Goal: Information Seeking & Learning: Compare options

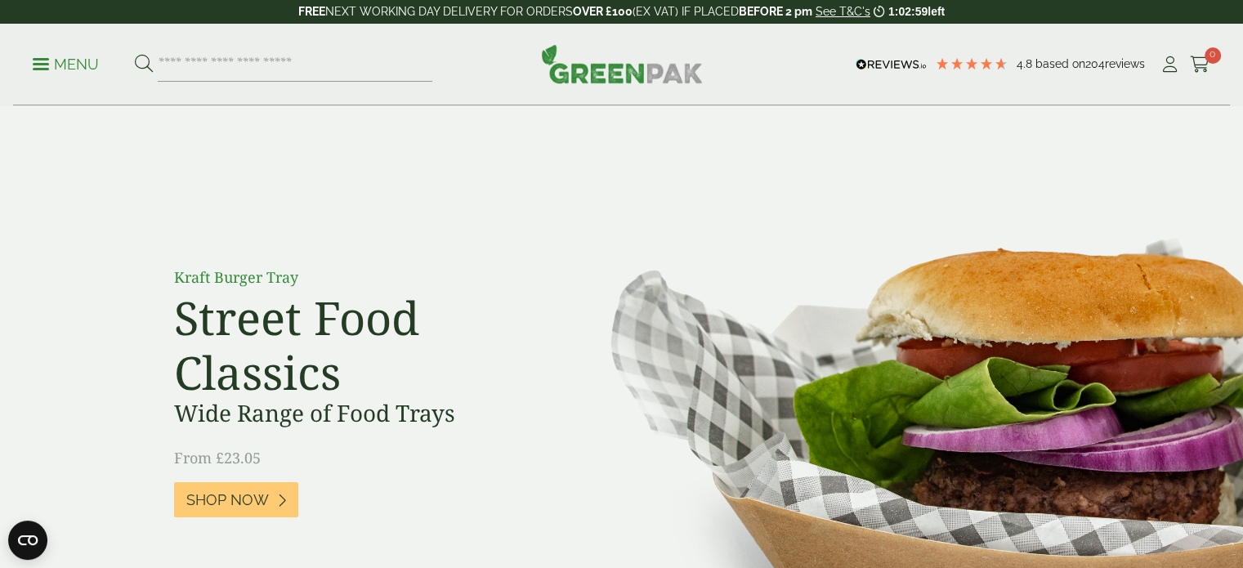
click at [37, 63] on span at bounding box center [41, 64] width 16 height 2
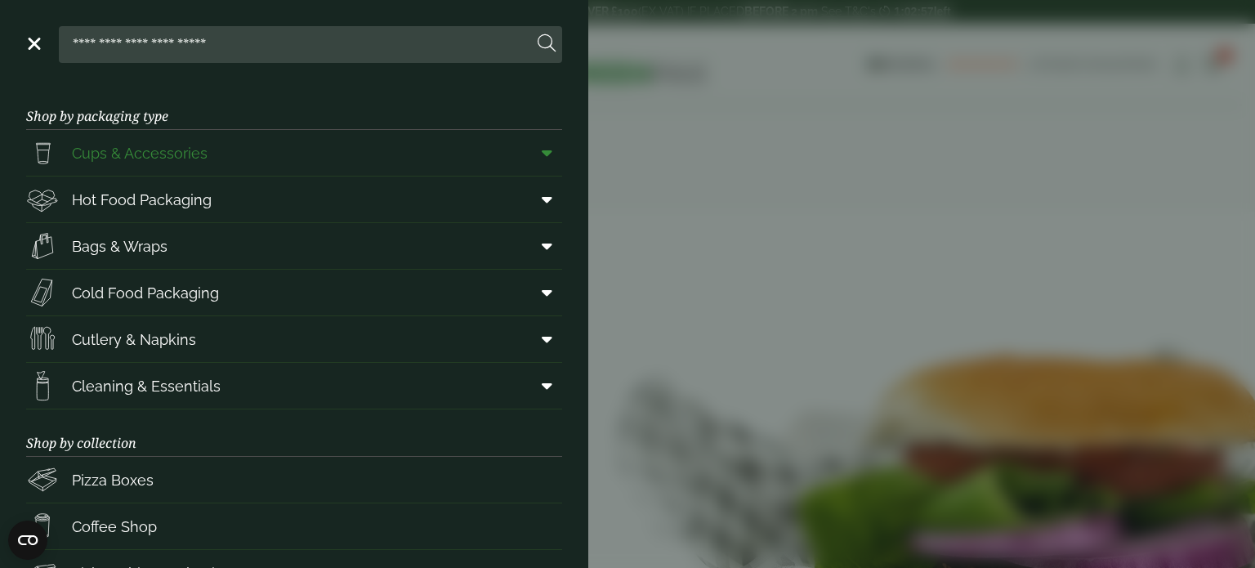
click at [525, 150] on span at bounding box center [543, 152] width 37 height 31
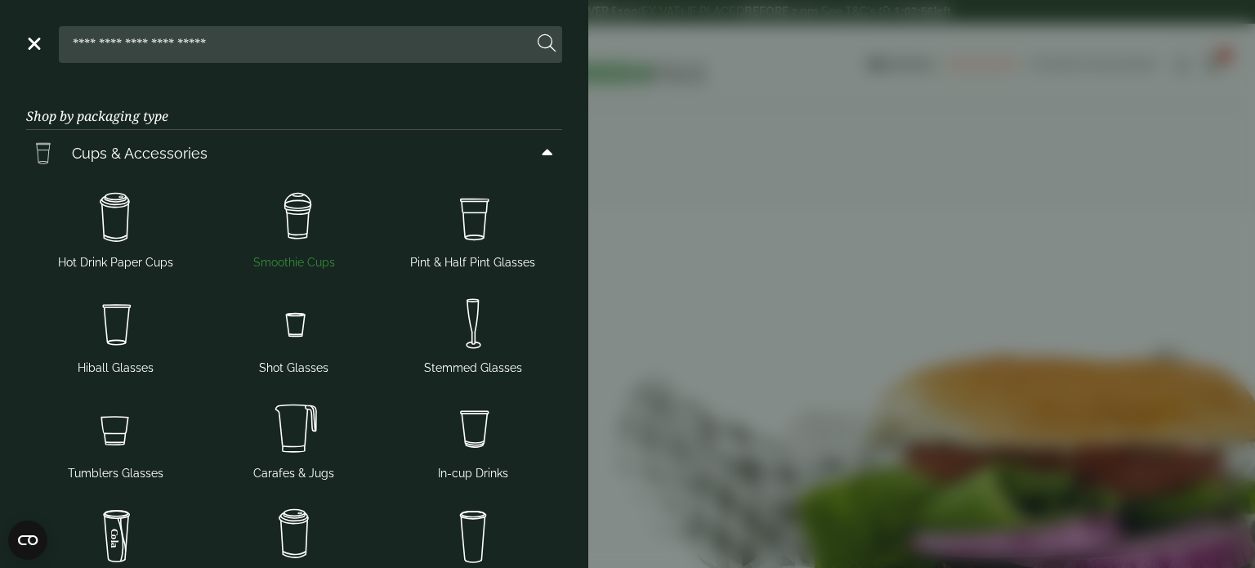
click at [303, 208] on img at bounding box center [295, 218] width 166 height 65
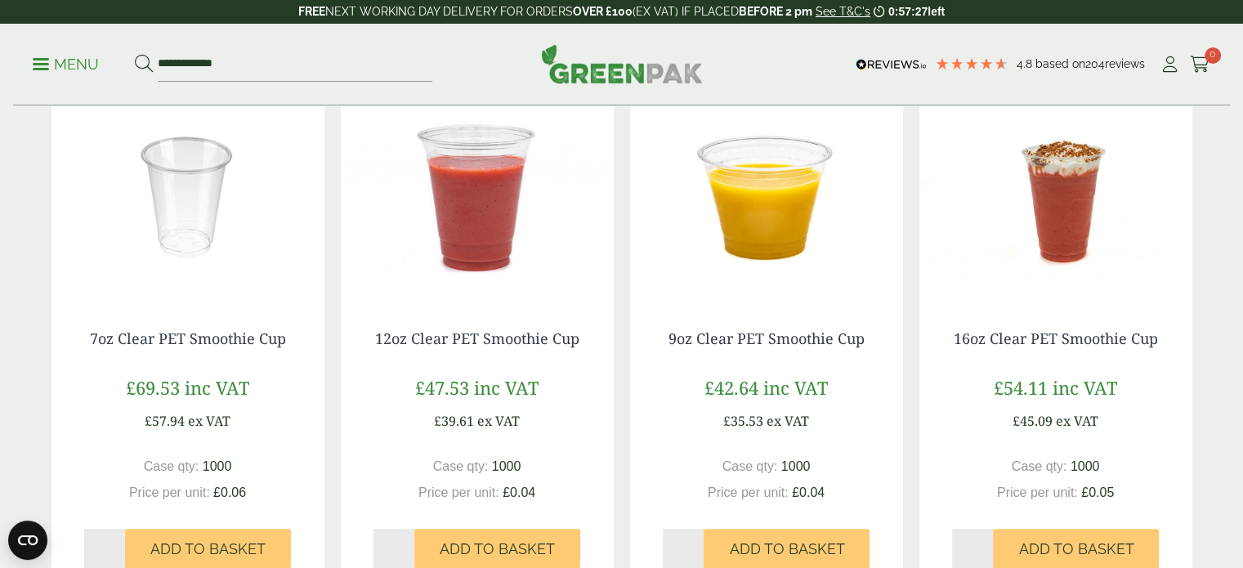
scroll to position [327, 0]
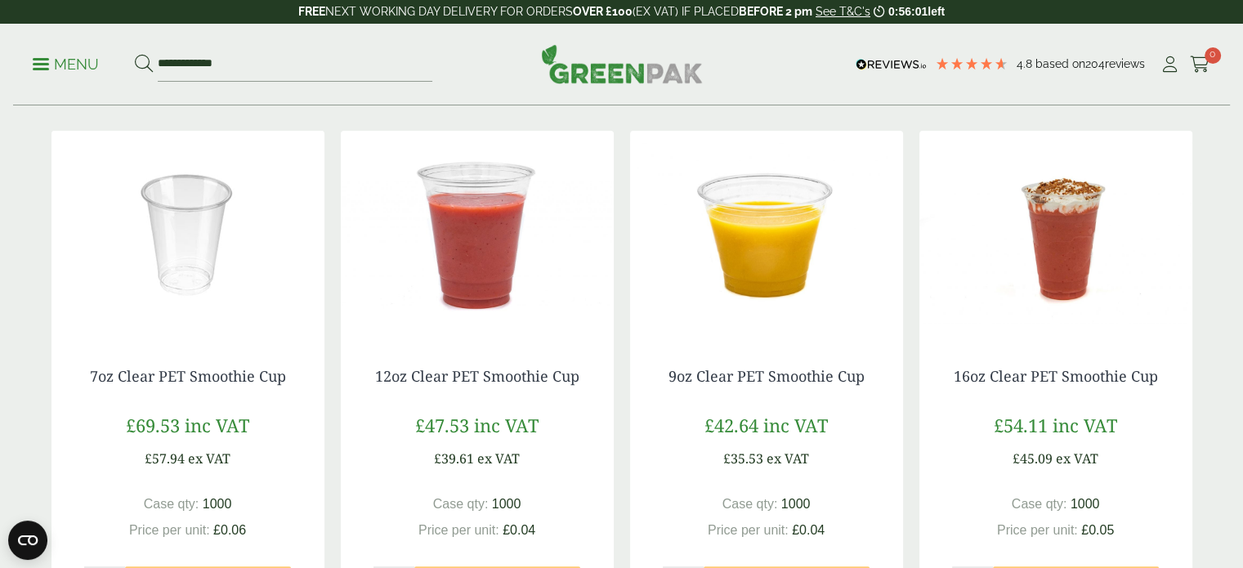
click at [783, 242] on img at bounding box center [766, 233] width 273 height 204
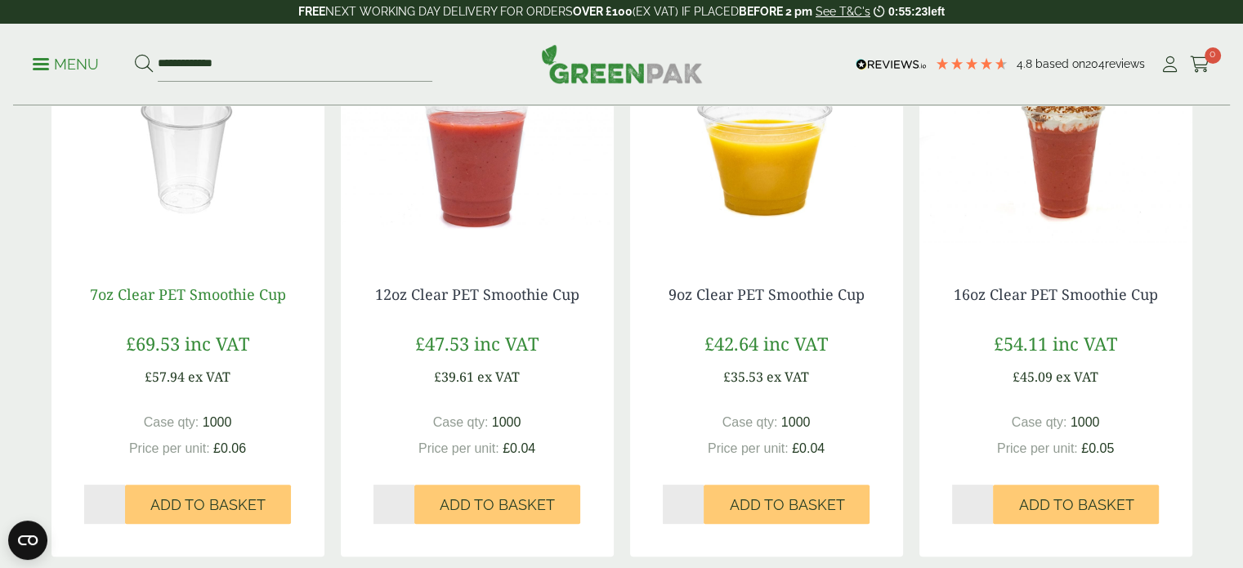
click at [205, 294] on link "7oz Clear PET Smoothie Cup" at bounding box center [188, 294] width 196 height 20
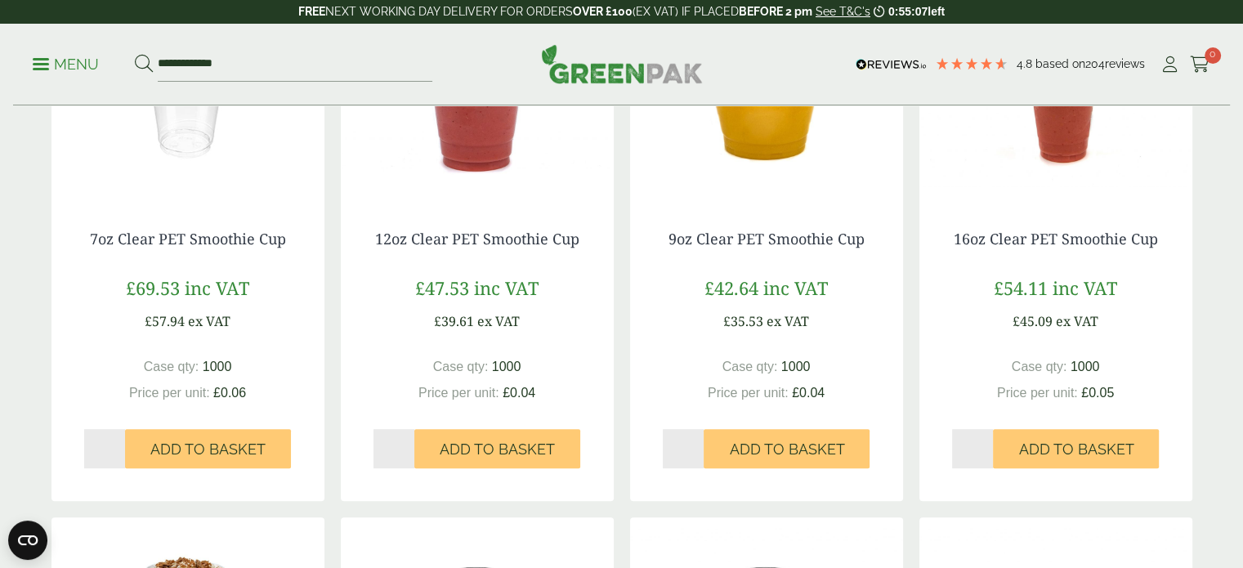
scroll to position [327, 0]
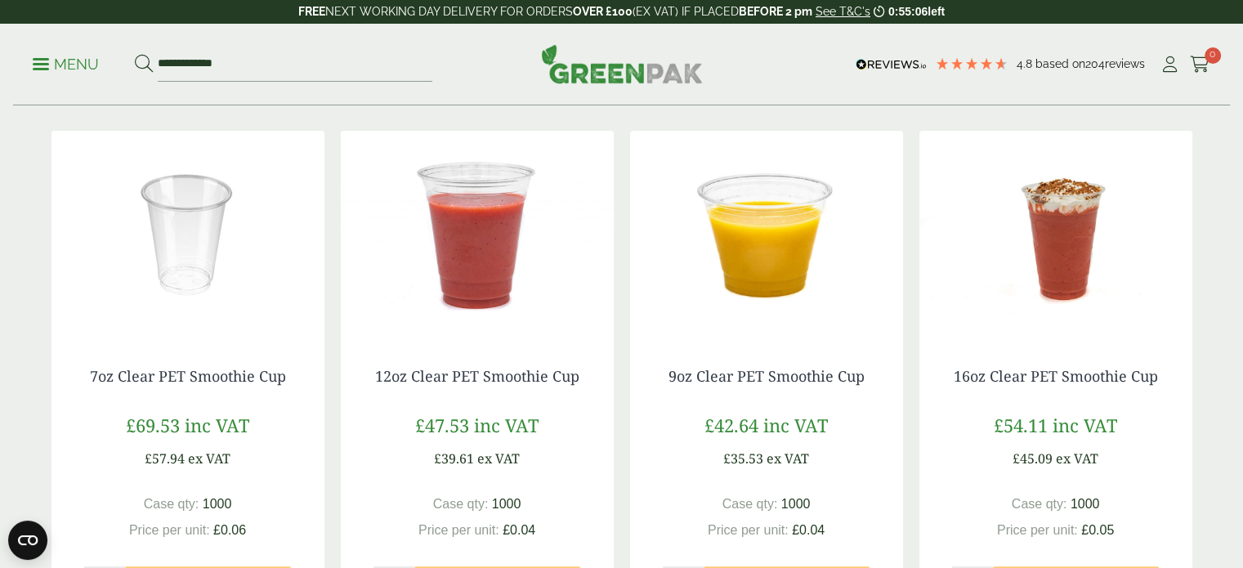
click at [783, 245] on img at bounding box center [766, 233] width 273 height 204
click at [1066, 257] on img at bounding box center [1055, 233] width 273 height 204
click at [1056, 382] on link "16oz Clear PET Smoothie Cup" at bounding box center [1056, 376] width 204 height 20
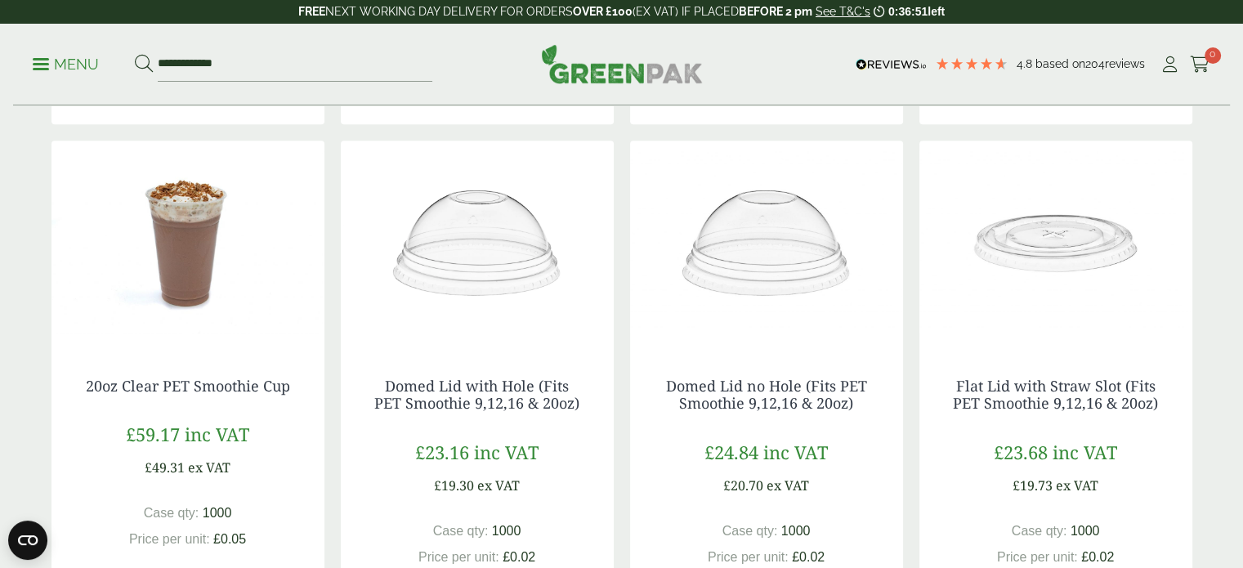
scroll to position [817, 0]
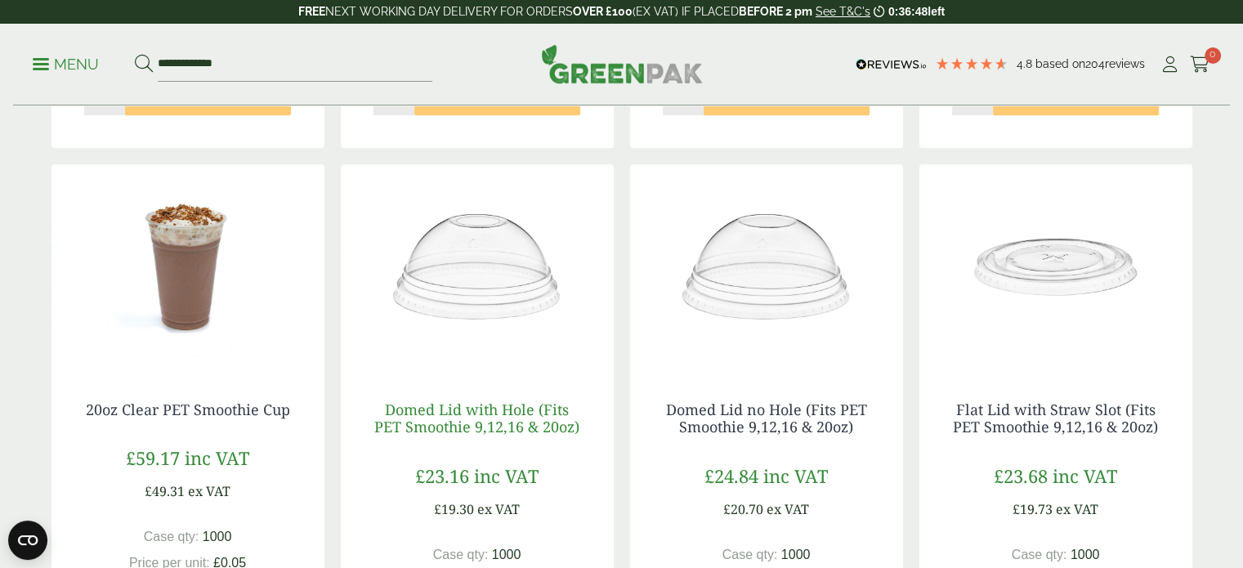
click at [528, 414] on link "Domed Lid with Hole (Fits PET Smoothie 9,12,16 & 20oz)" at bounding box center [476, 419] width 205 height 38
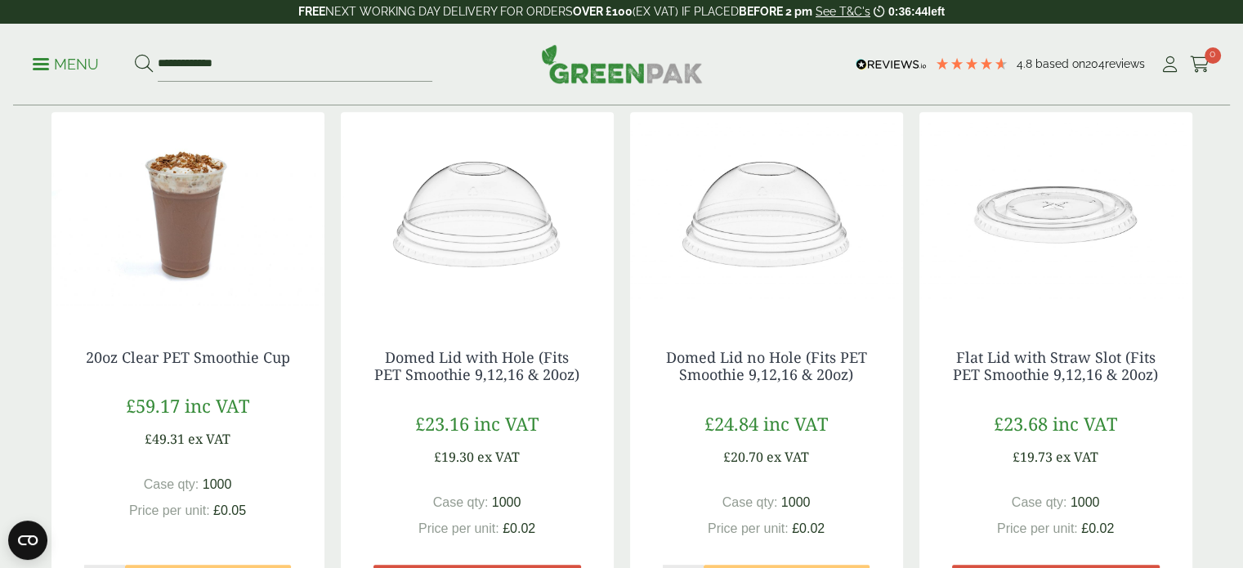
scroll to position [899, 0]
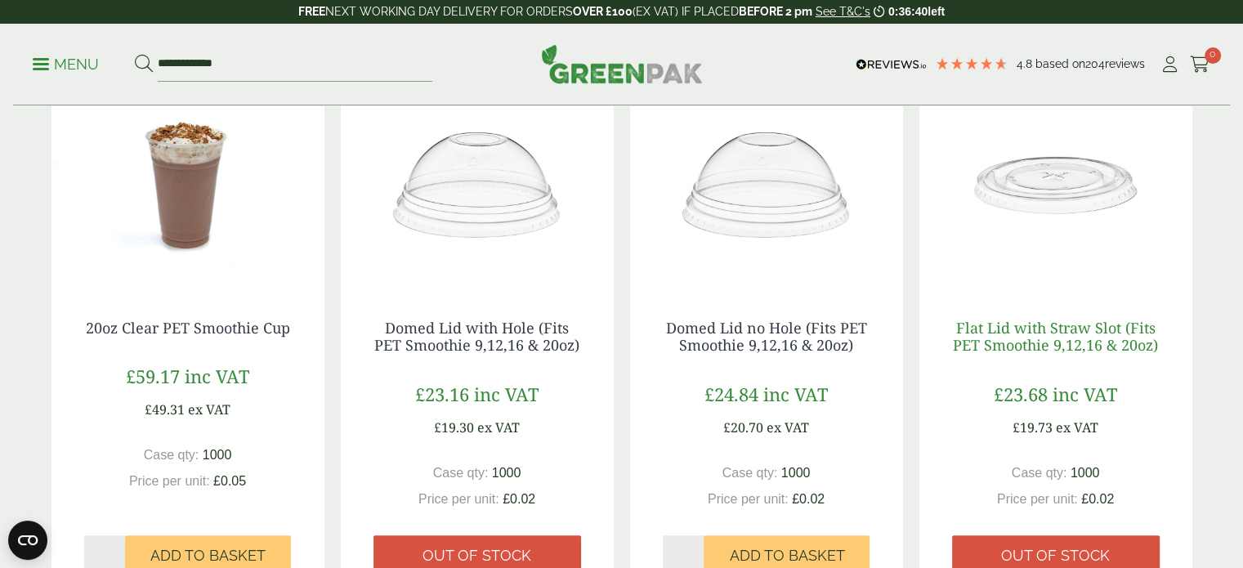
click at [1018, 329] on link "Flat Lid with Straw Slot (Fits PET Smoothie 9,12,16 & 20oz)" at bounding box center [1055, 337] width 205 height 38
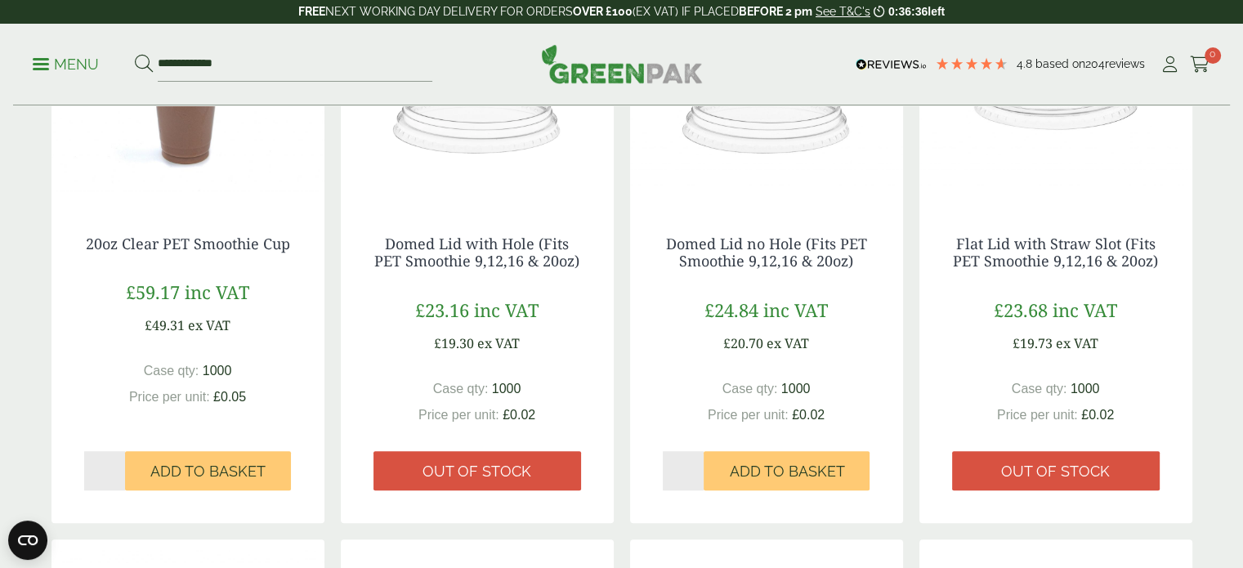
scroll to position [981, 0]
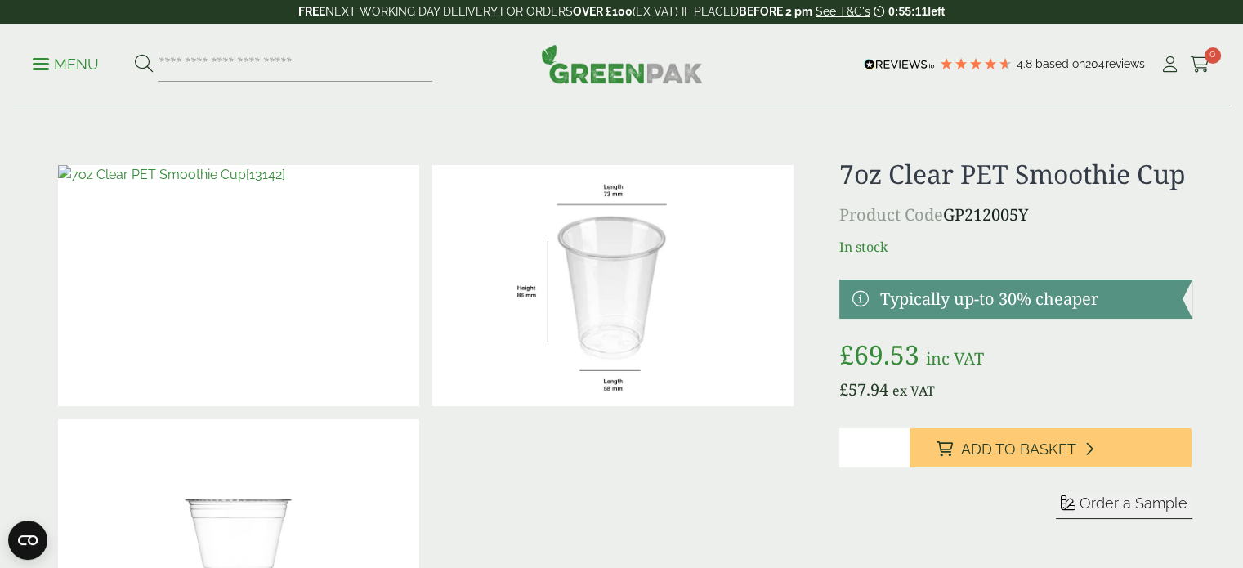
click at [271, 253] on img at bounding box center [238, 285] width 361 height 241
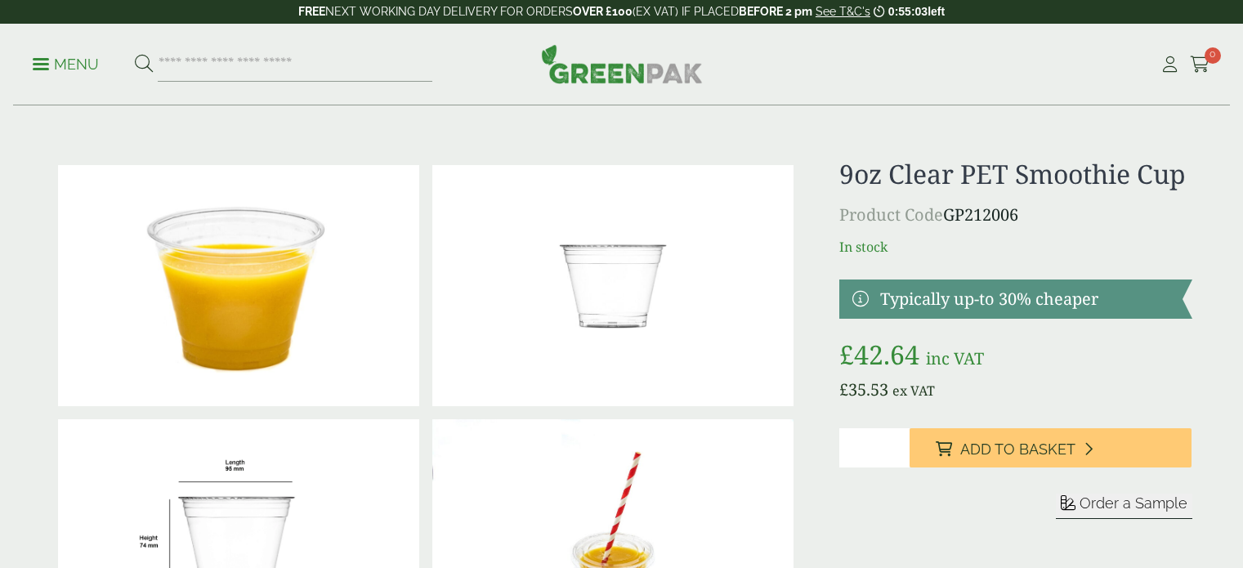
click at [252, 216] on img at bounding box center [238, 285] width 361 height 241
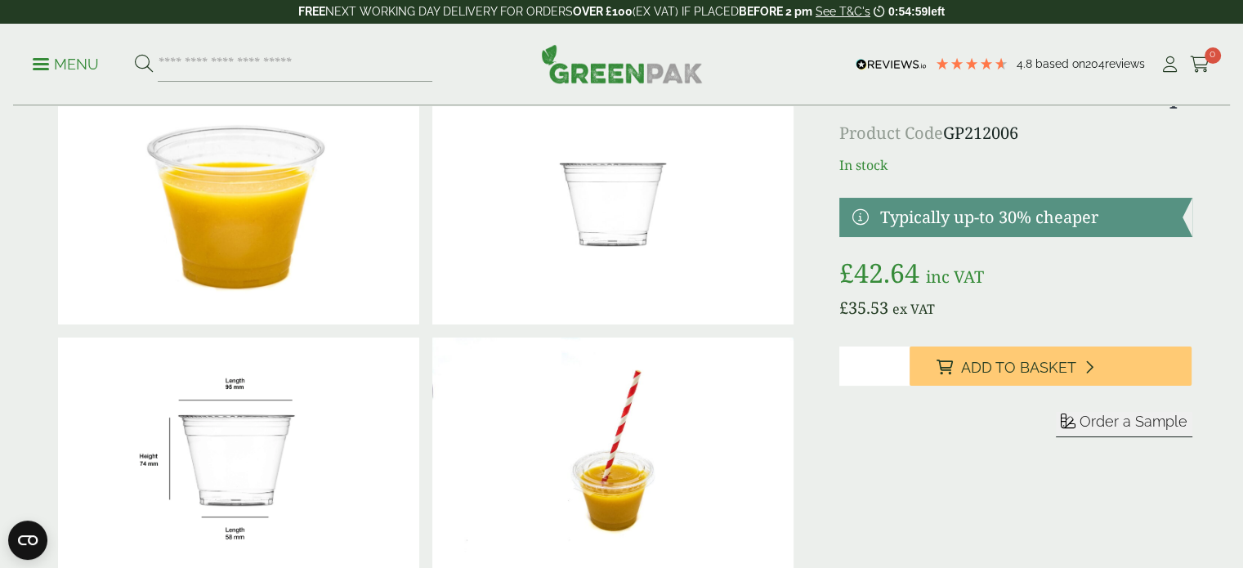
click at [618, 202] on img at bounding box center [612, 203] width 361 height 241
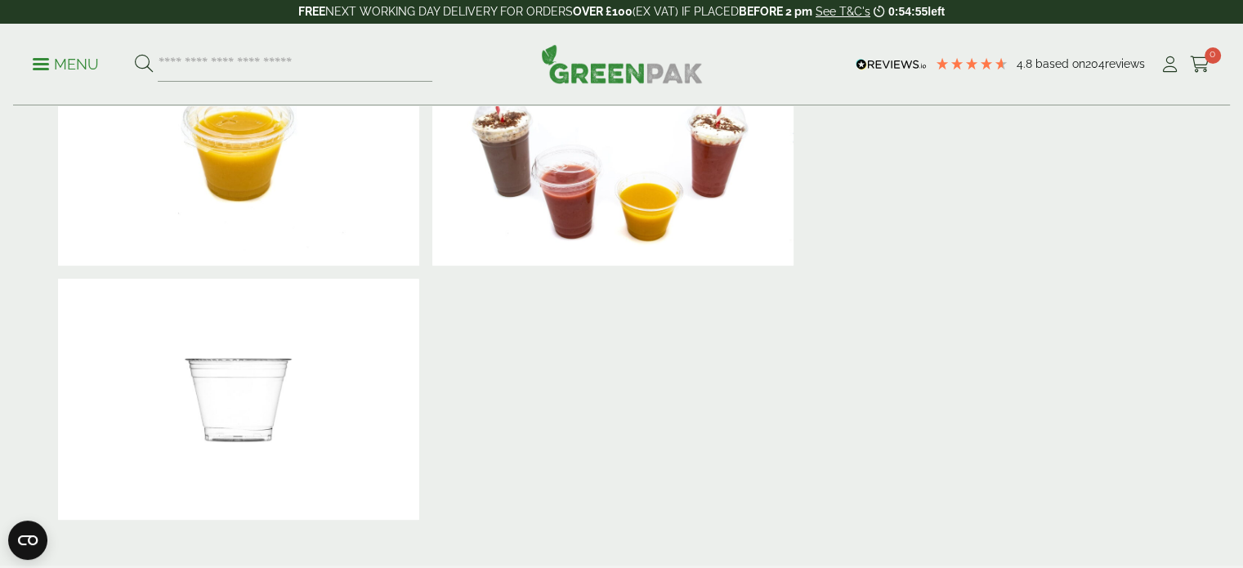
scroll to position [654, 0]
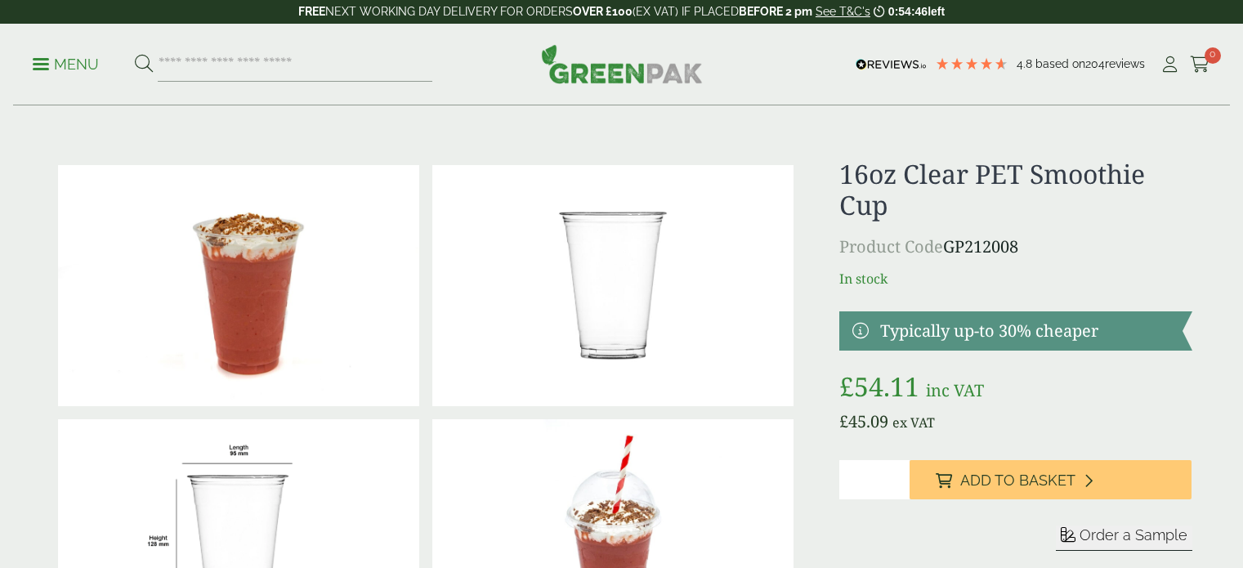
click at [265, 252] on img at bounding box center [238, 285] width 361 height 241
click at [36, 60] on link "Menu" at bounding box center [66, 63] width 66 height 16
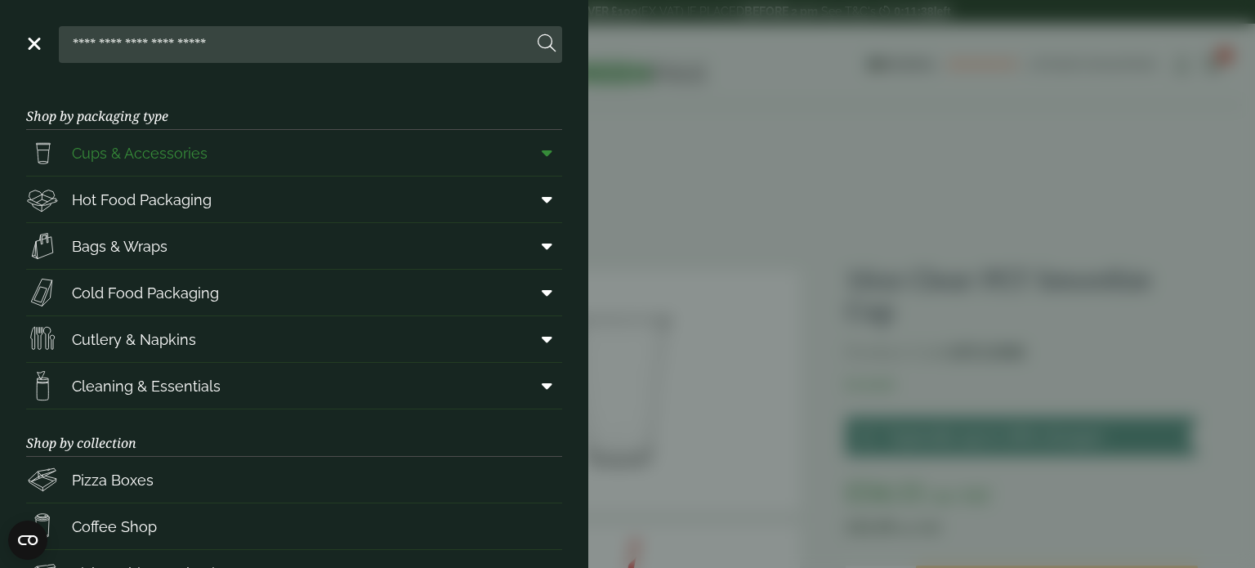
click at [531, 143] on span at bounding box center [543, 152] width 37 height 31
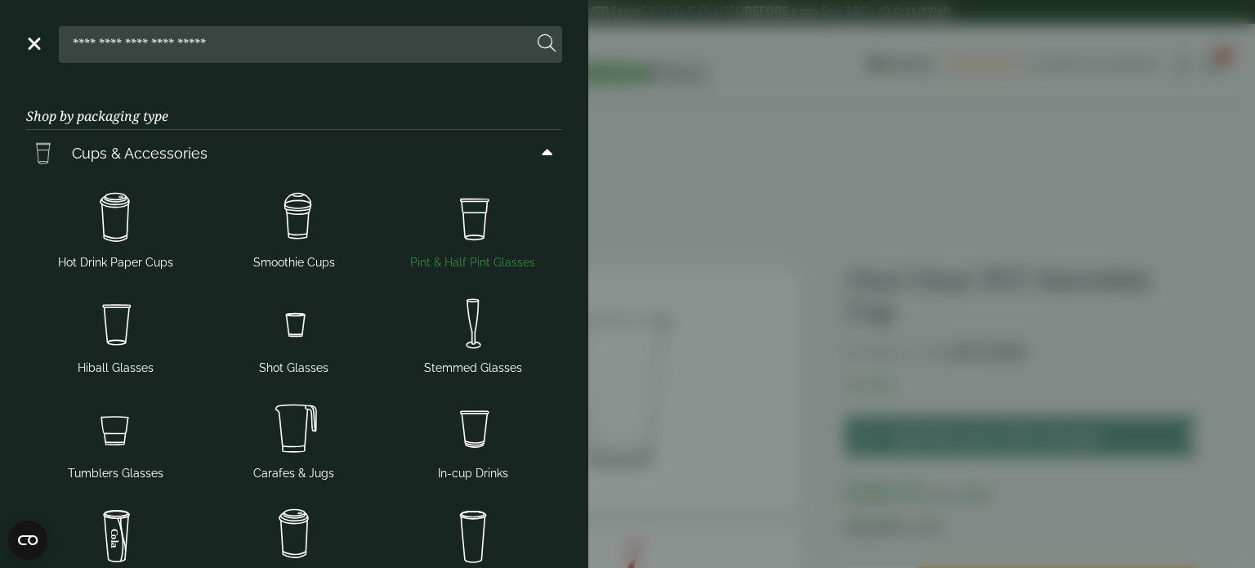
click at [459, 228] on img at bounding box center [473, 218] width 166 height 65
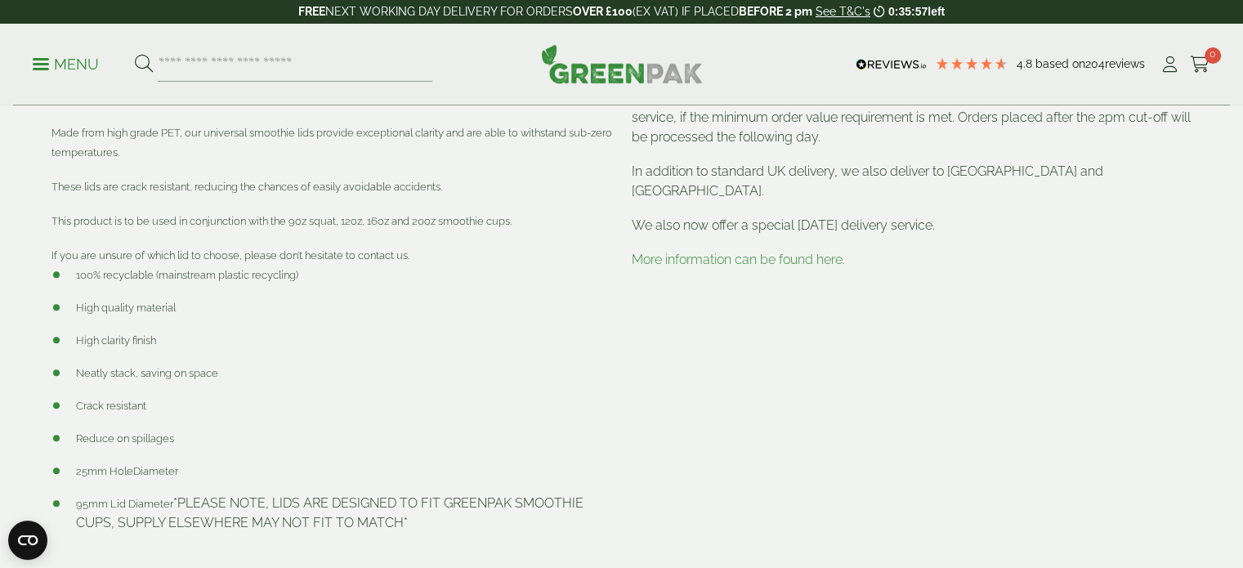
scroll to position [817, 0]
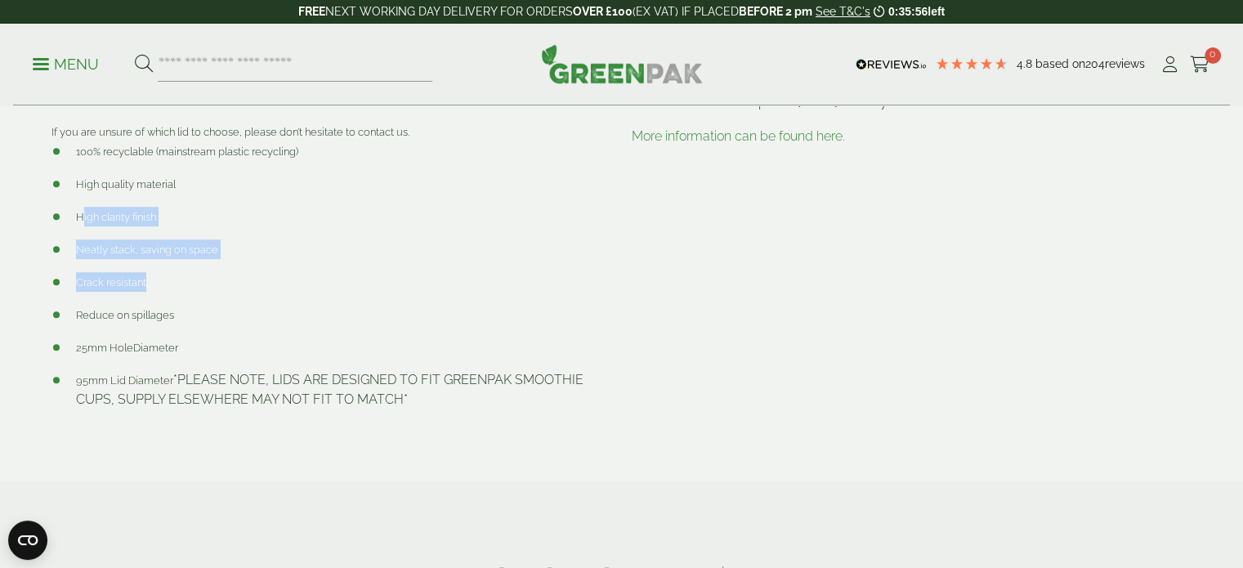
drag, startPoint x: 82, startPoint y: 203, endPoint x: 198, endPoint y: 275, distance: 136.1
click at [198, 275] on ul "100% recyclable (mainstream plastic recycling) High quality material High clari…" at bounding box center [331, 275] width 561 height 268
click at [202, 266] on ul "100% recyclable (mainstream plastic recycling) High quality material High clari…" at bounding box center [331, 275] width 561 height 268
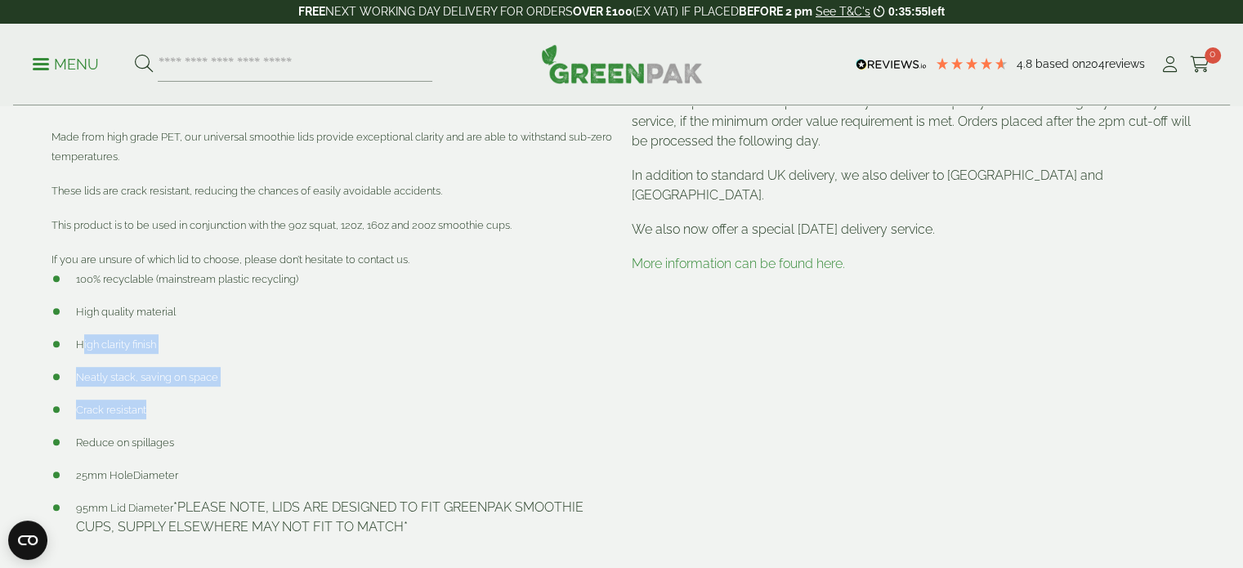
scroll to position [572, 0]
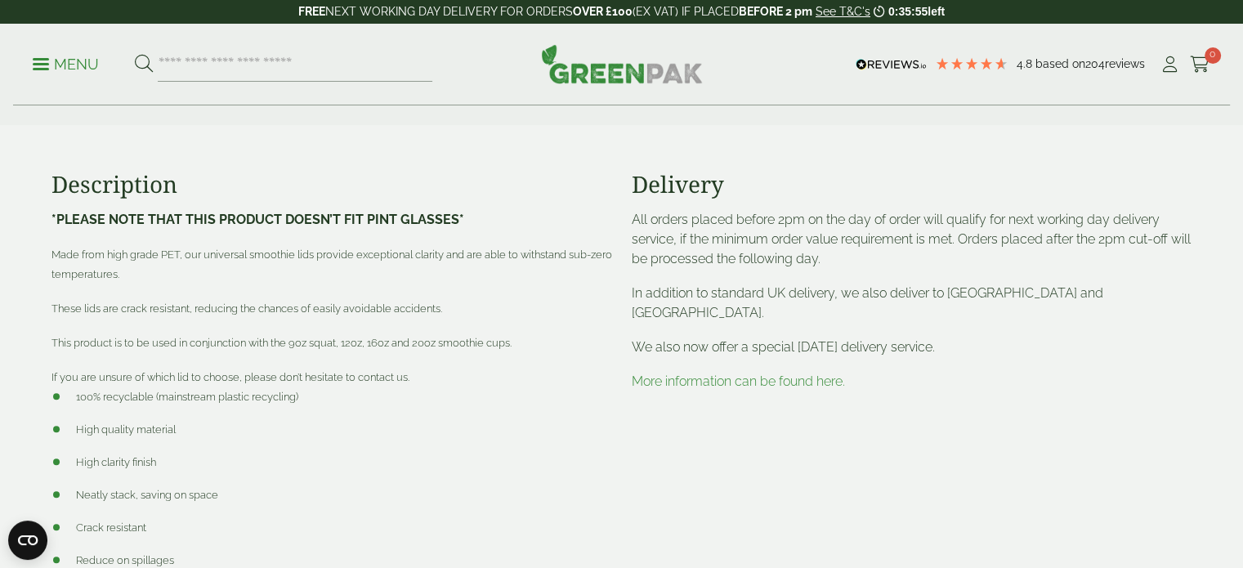
click at [222, 290] on div "*PLEASE NOTE THAT THIS PRODUCT DOESN’T FIT PINT GLASSES* Made from high grade P…" at bounding box center [331, 432] width 561 height 445
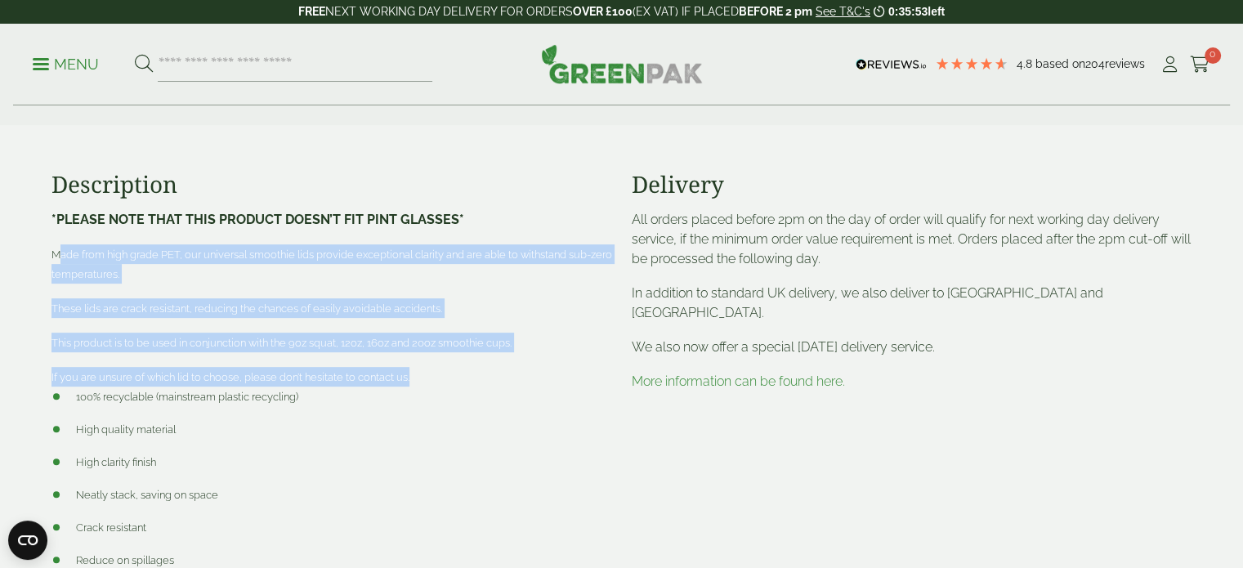
drag, startPoint x: 56, startPoint y: 253, endPoint x: 521, endPoint y: 356, distance: 477.3
click at [521, 356] on div "*PLEASE NOTE THAT THIS PRODUCT DOESN’T FIT PINT GLASSES* Made from high grade P…" at bounding box center [331, 432] width 561 height 445
click at [462, 301] on p "These lids are crack resistant, reducing the chances of easily avoidable accide…" at bounding box center [331, 308] width 561 height 20
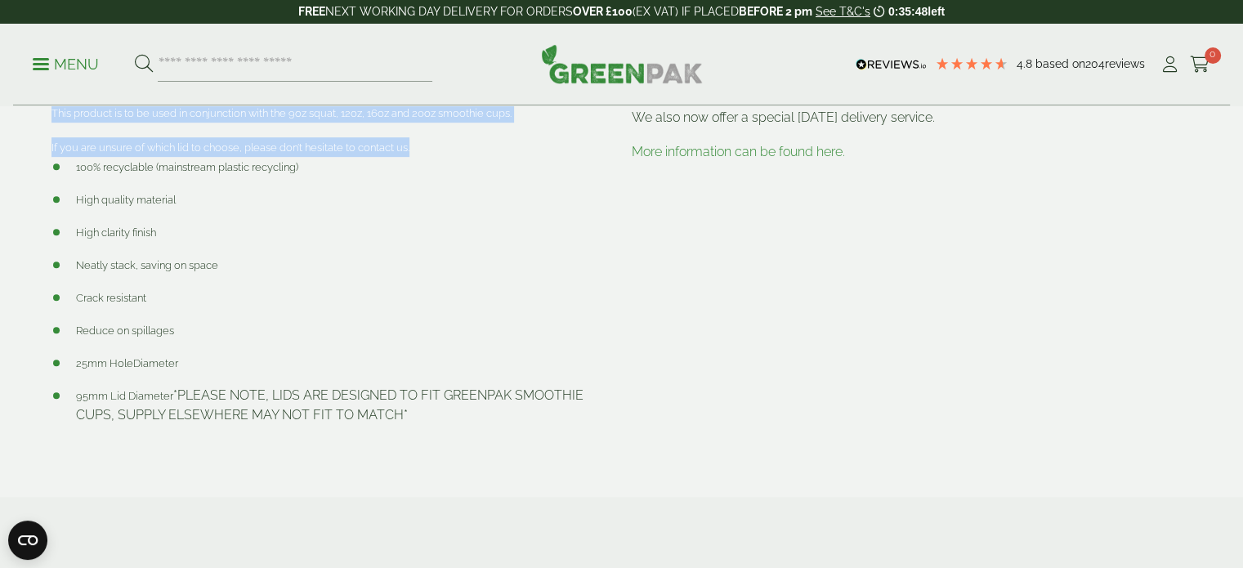
scroll to position [899, 0]
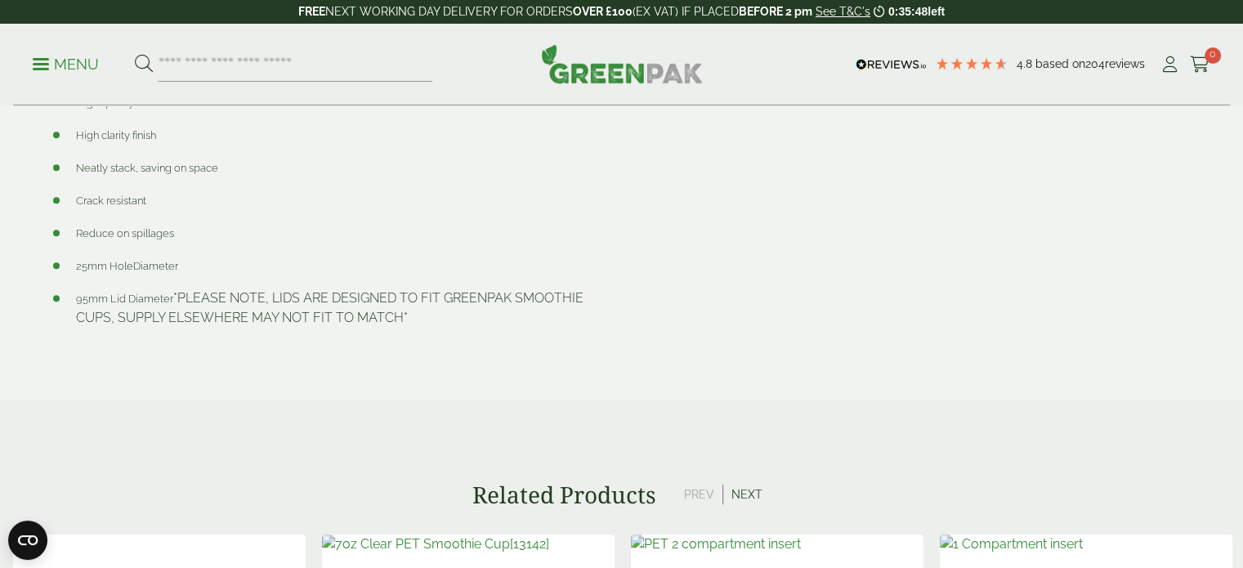
click at [212, 294] on li "95mm Lid Diameter *PLEASE NOTE, LIDS ARE DESIGNED TO FIT GREENPAK SMOOTHIE CUPS…" at bounding box center [331, 307] width 561 height 39
click at [454, 297] on li "95mm Lid Diameter *PLEASE NOTE, LIDS ARE DESIGNED TO FIT GREENPAK SMOOTHIE CUPS…" at bounding box center [331, 307] width 561 height 39
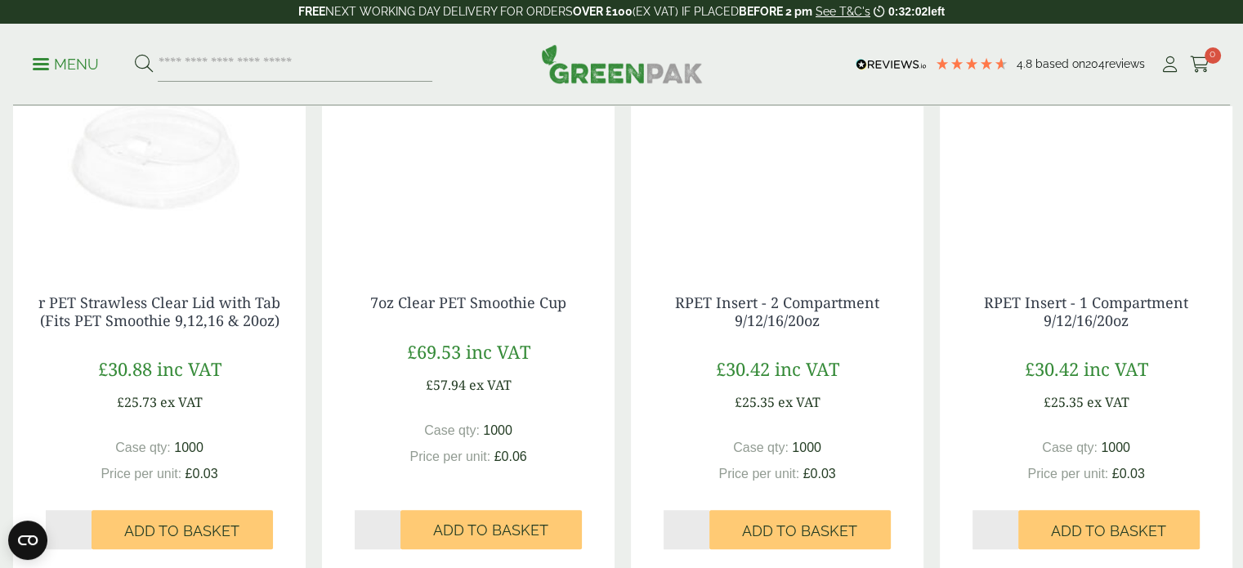
scroll to position [1471, 0]
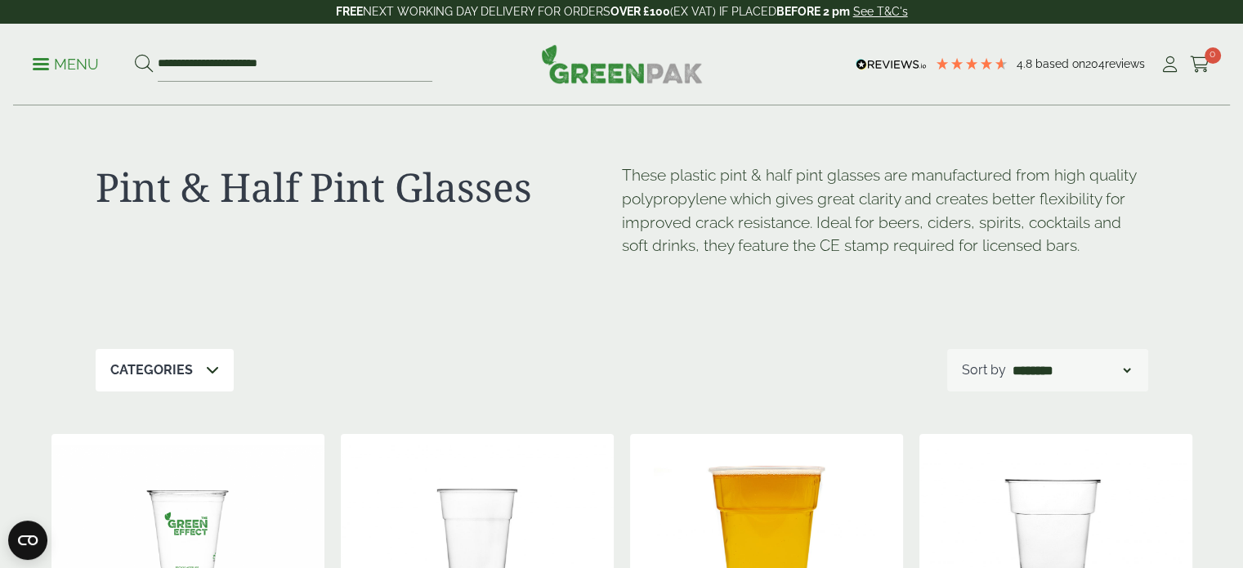
click at [46, 63] on span at bounding box center [41, 64] width 16 height 2
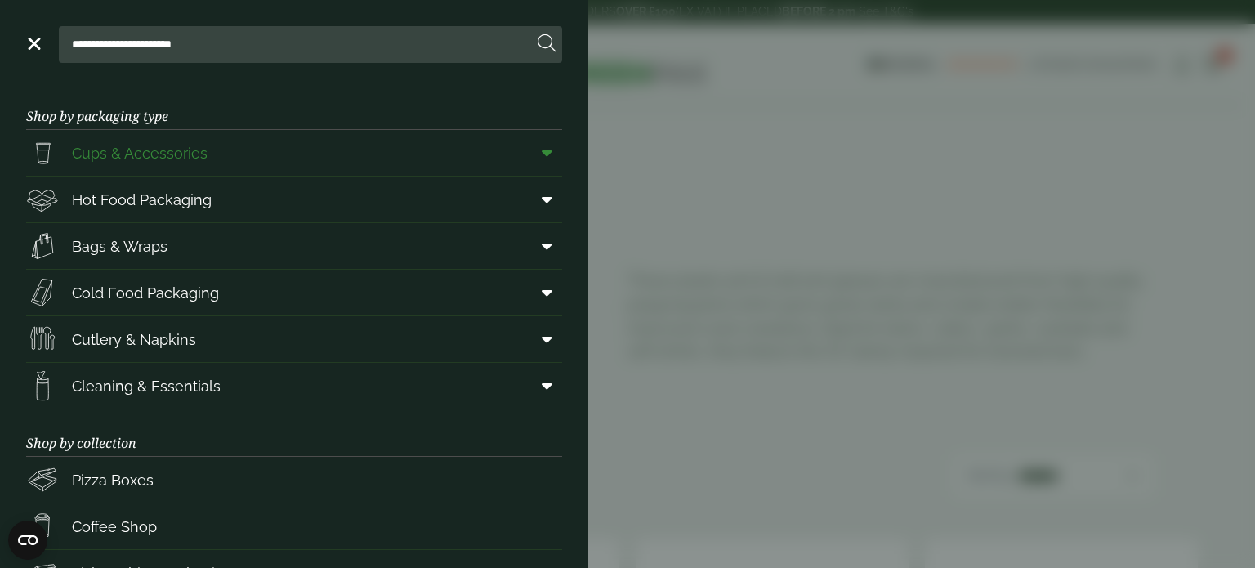
click at [542, 151] on icon at bounding box center [547, 153] width 11 height 16
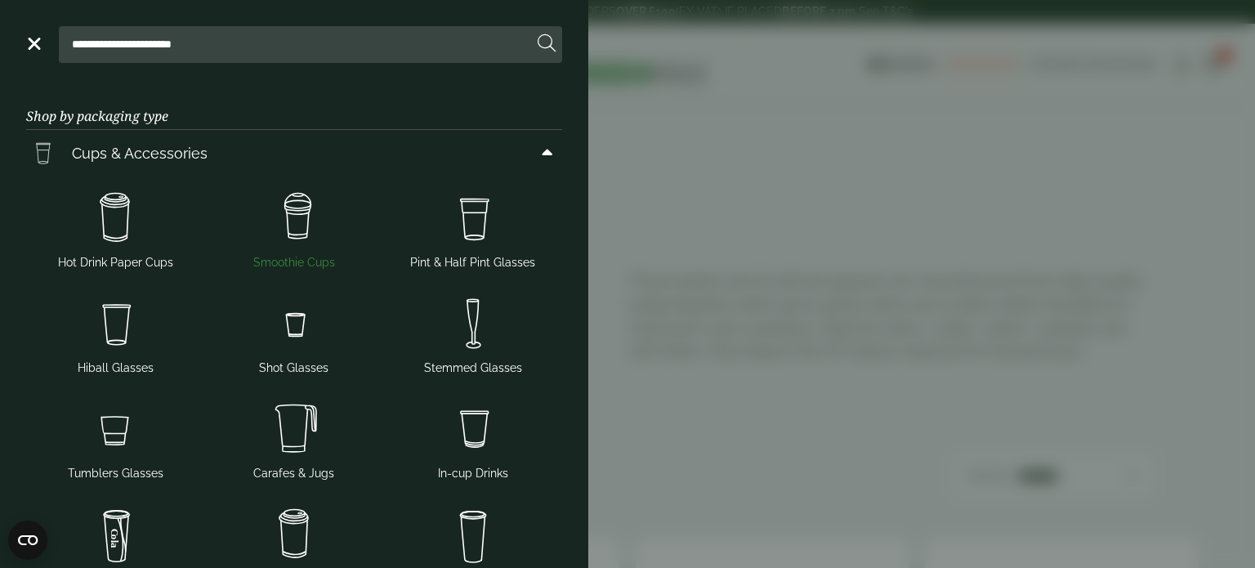
click at [284, 215] on img at bounding box center [295, 218] width 166 height 65
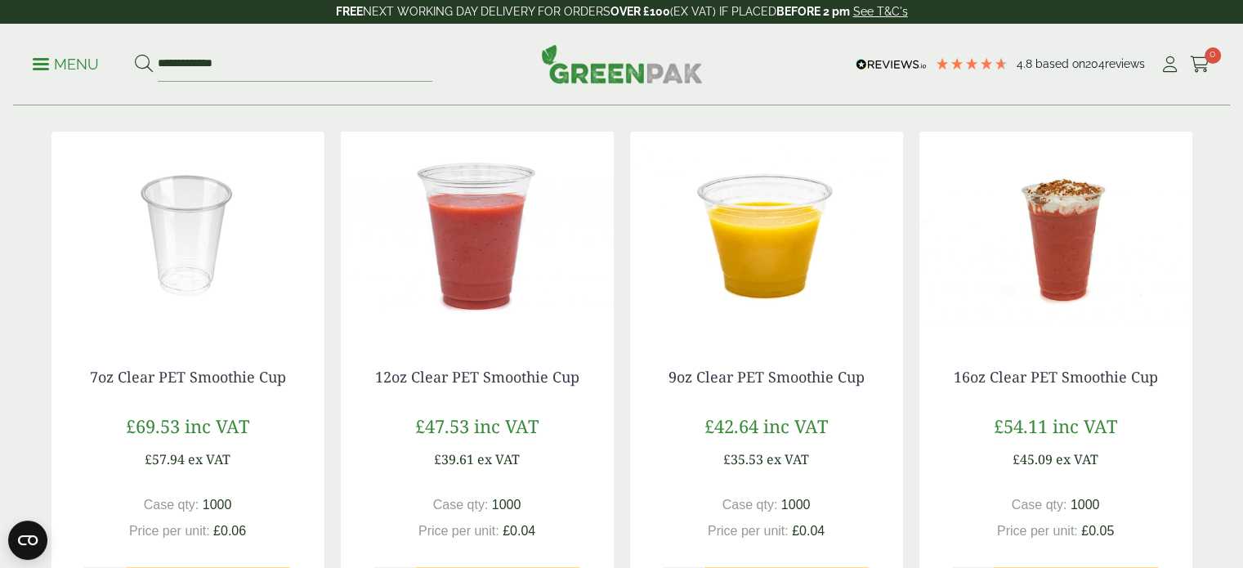
scroll to position [327, 0]
